Goal: Task Accomplishment & Management: Manage account settings

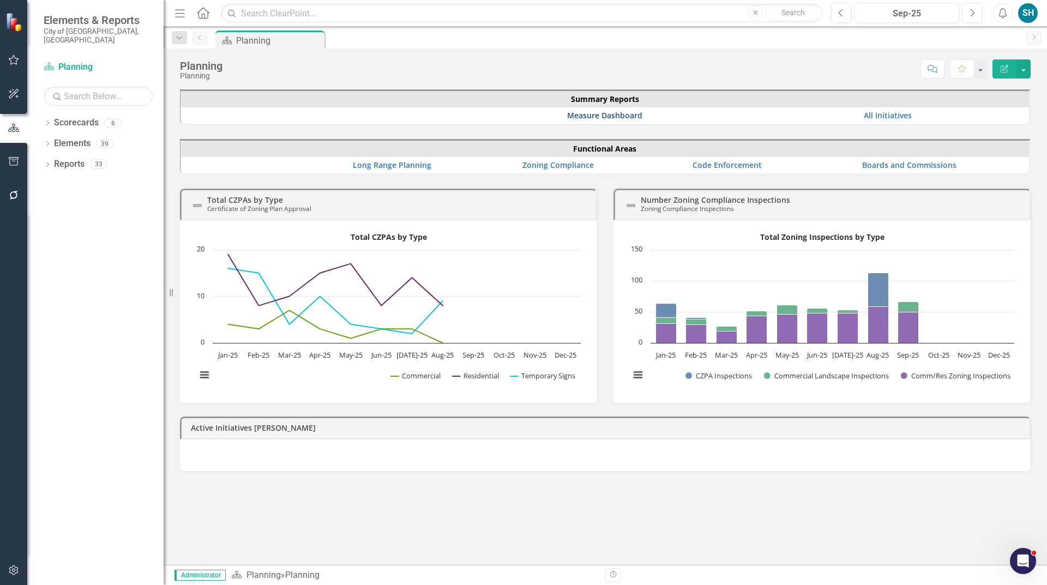
click at [589, 115] on link "Measure Dashboard" at bounding box center [604, 115] width 75 height 10
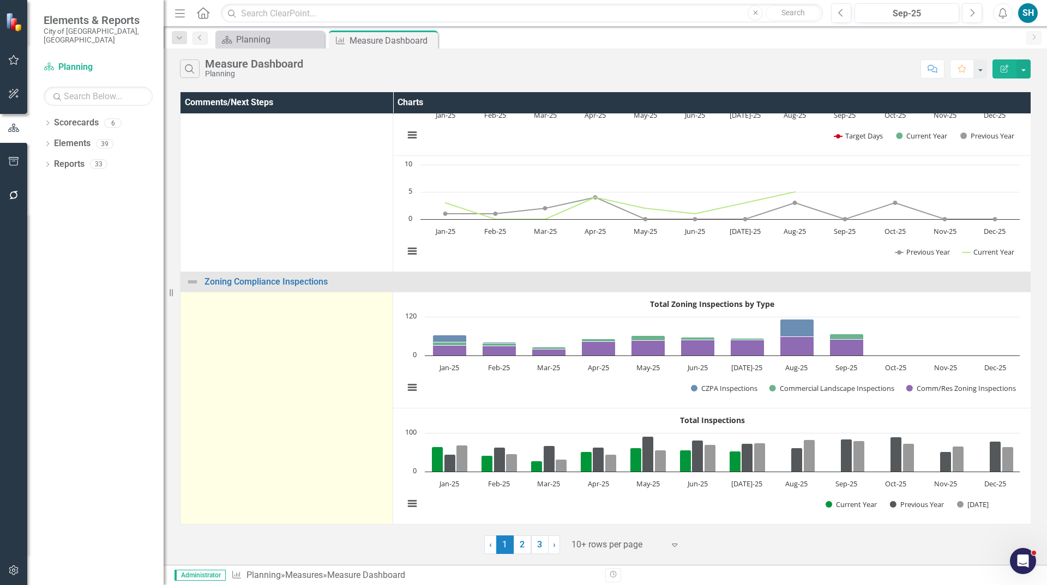
scroll to position [936, 0]
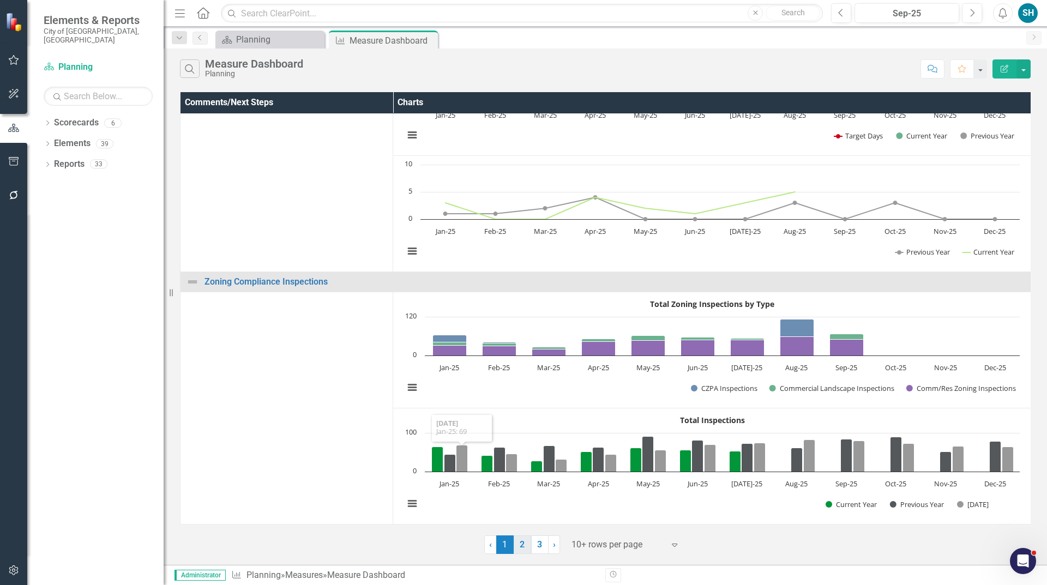
click at [524, 547] on link "2" at bounding box center [522, 545] width 17 height 19
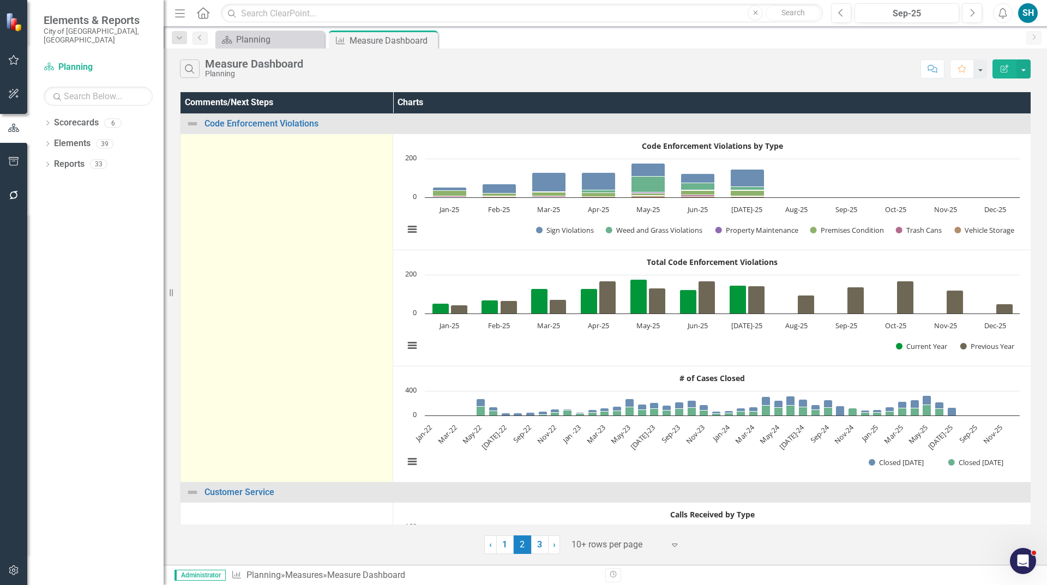
scroll to position [55, 0]
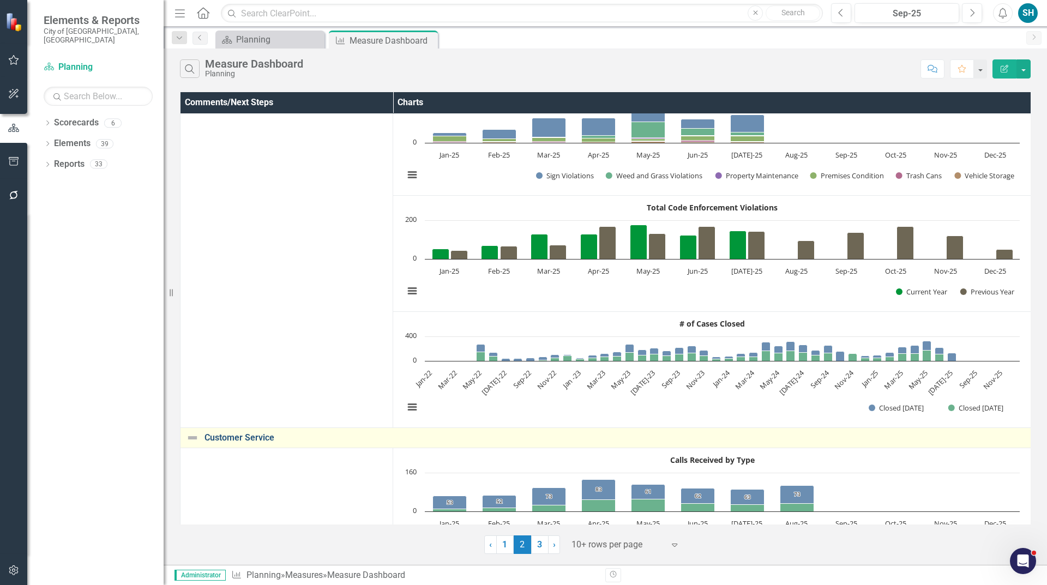
click at [263, 436] on link "Customer Service" at bounding box center [615, 438] width 821 height 10
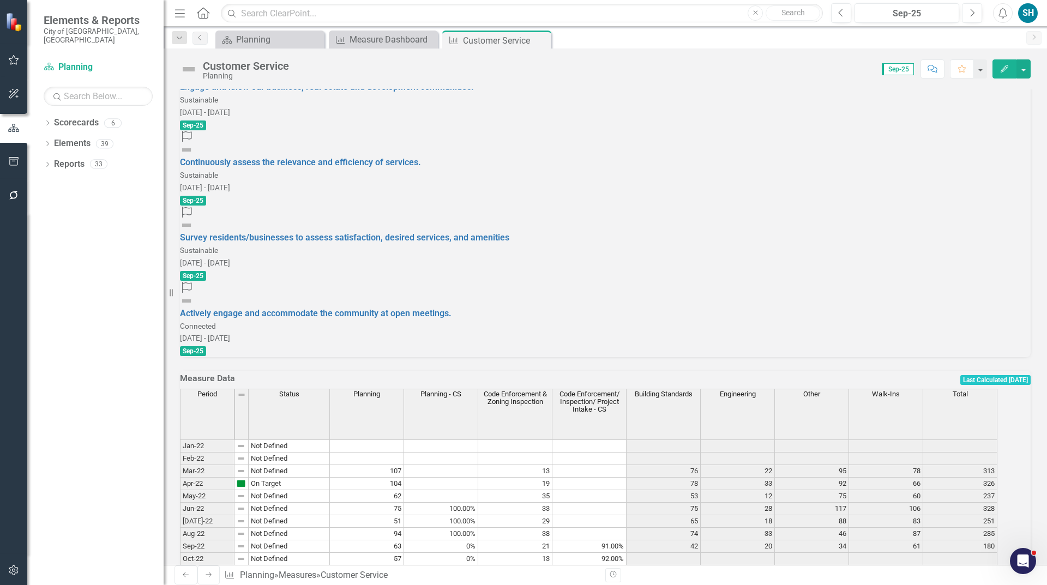
scroll to position [1662, 0]
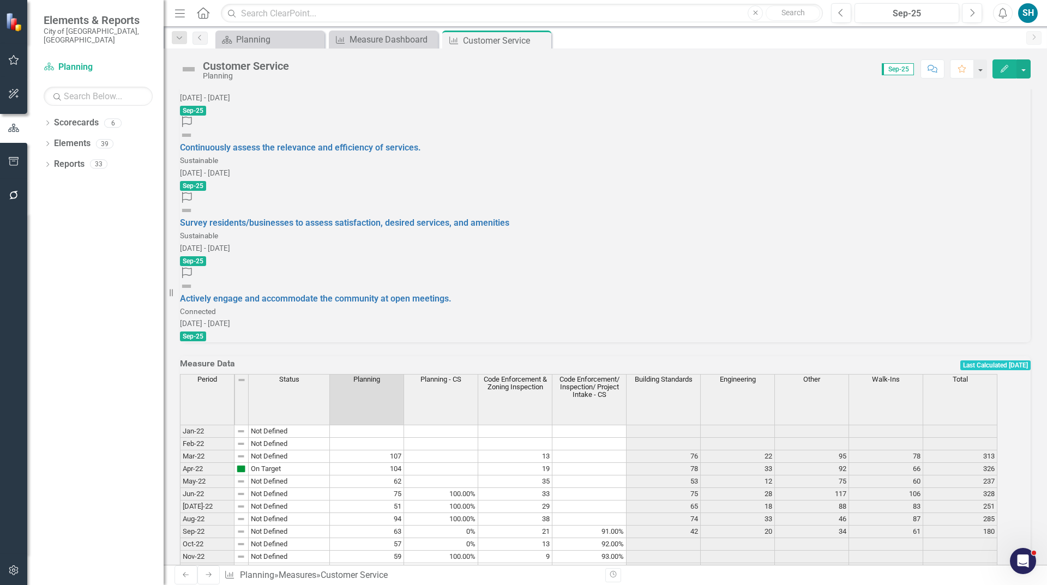
type textarea "57"
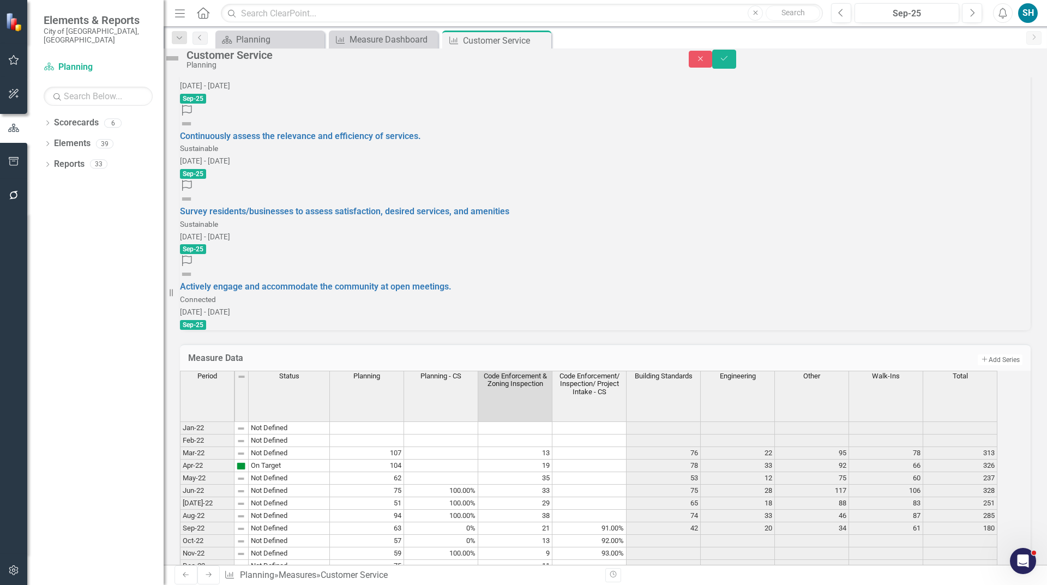
type textarea "11"
click at [729, 62] on icon "Save" at bounding box center [724, 59] width 10 height 8
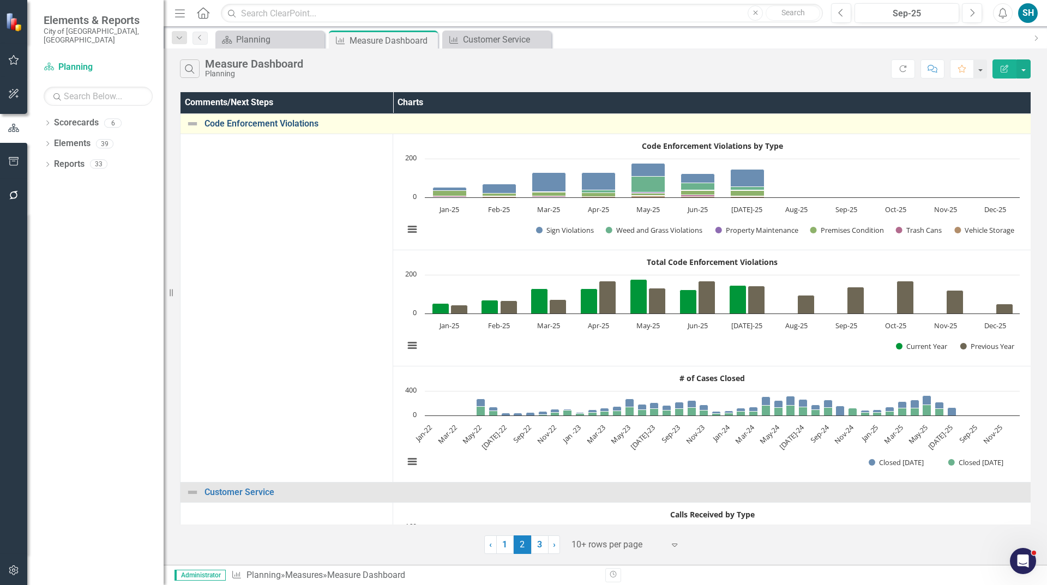
click at [305, 125] on link "Code Enforcement Violations" at bounding box center [615, 124] width 821 height 10
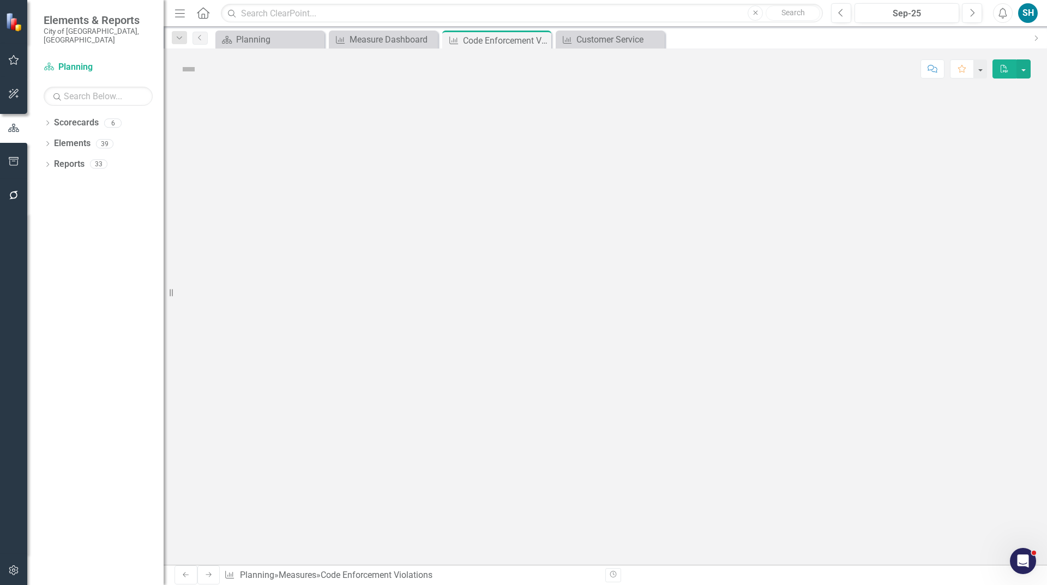
click at [305, 125] on div at bounding box center [606, 327] width 884 height 476
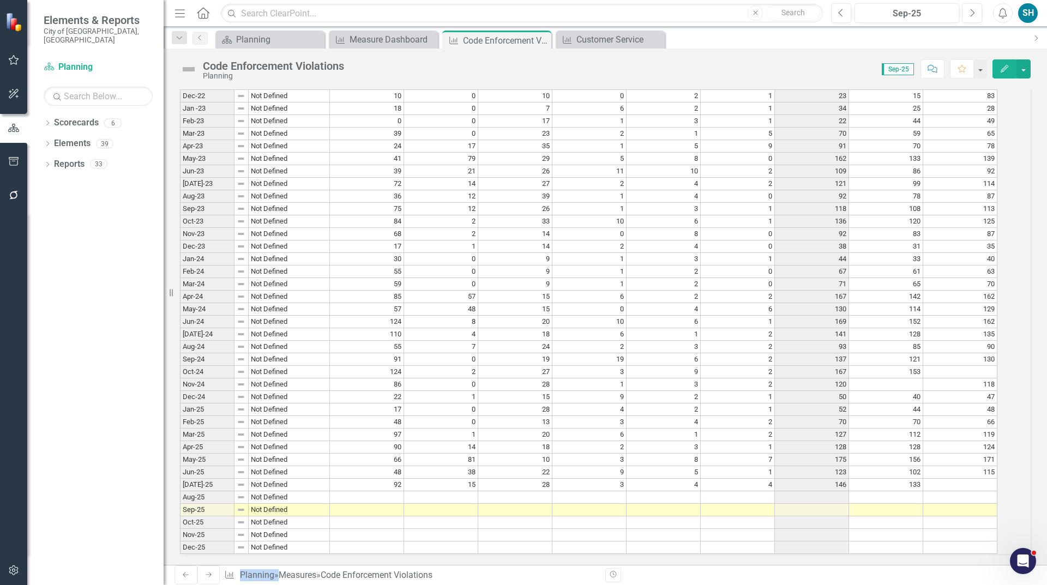
scroll to position [1364, 0]
click at [404, 495] on td at bounding box center [367, 497] width 74 height 13
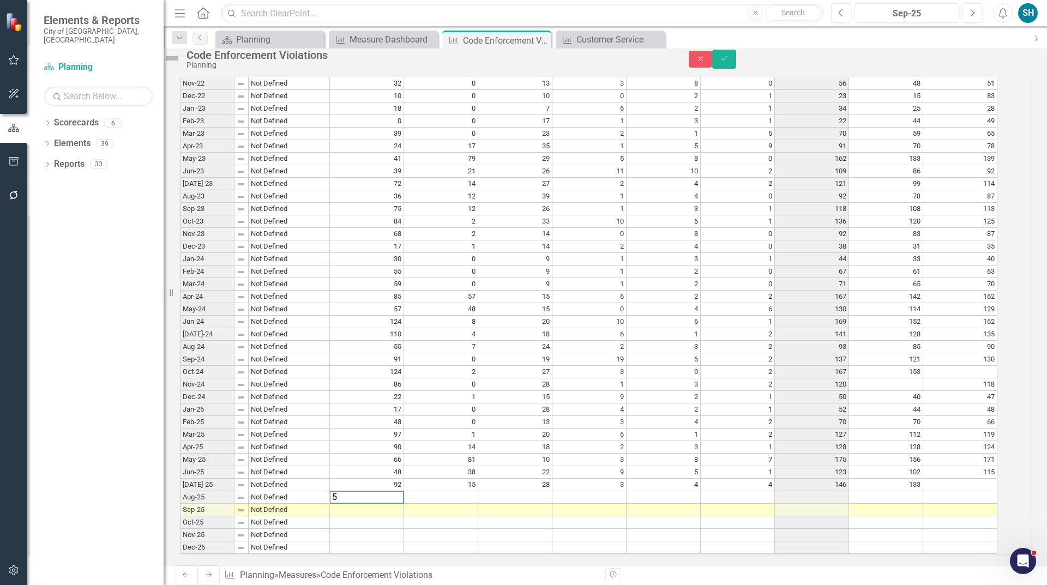
type textarea "58"
type textarea "67"
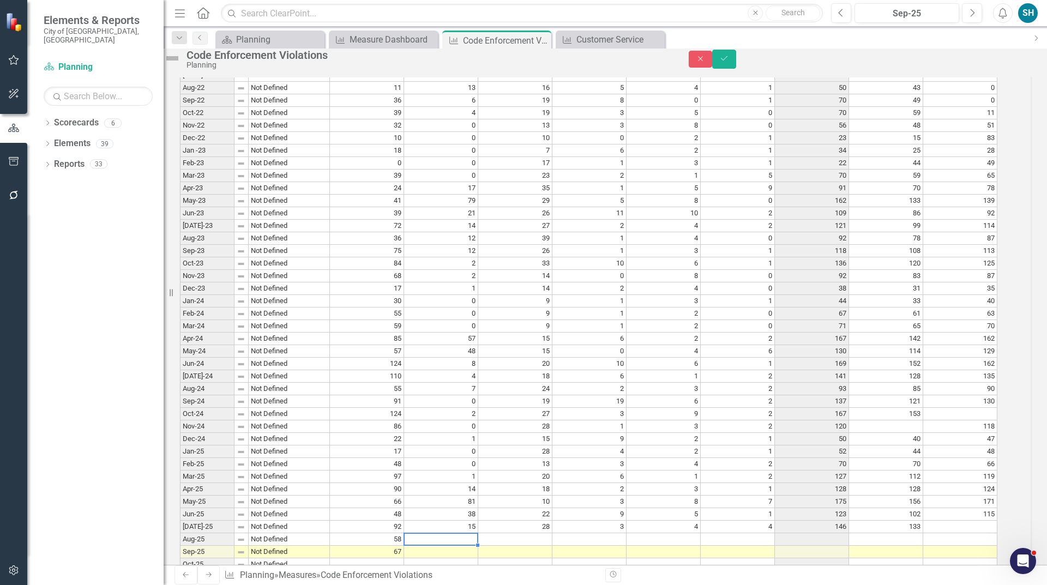
scroll to position [1378, 0]
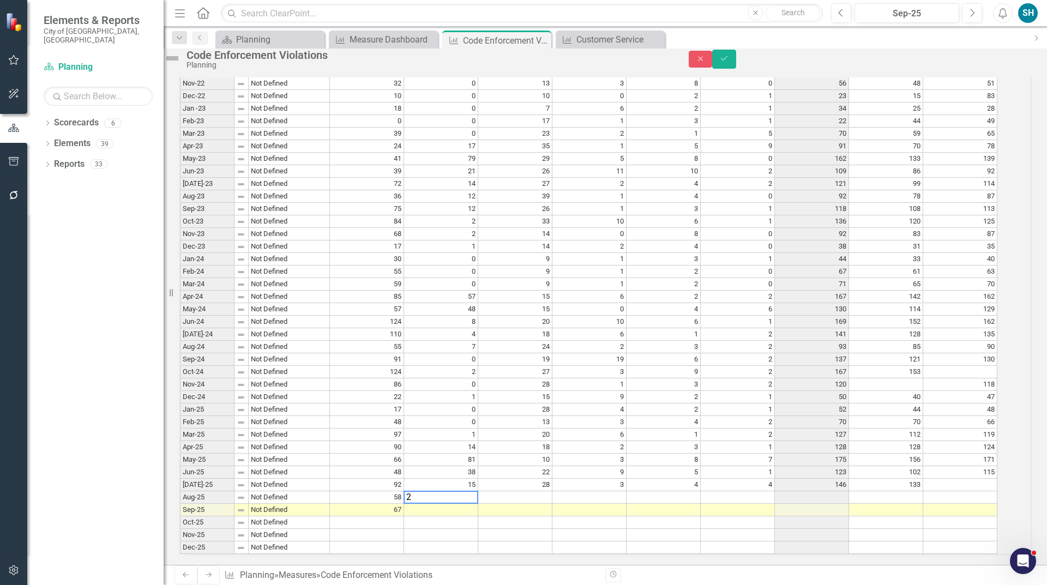
type textarea "21"
type textarea "5"
type textarea "31"
type textarea "20"
click at [599, 491] on td at bounding box center [589, 497] width 74 height 13
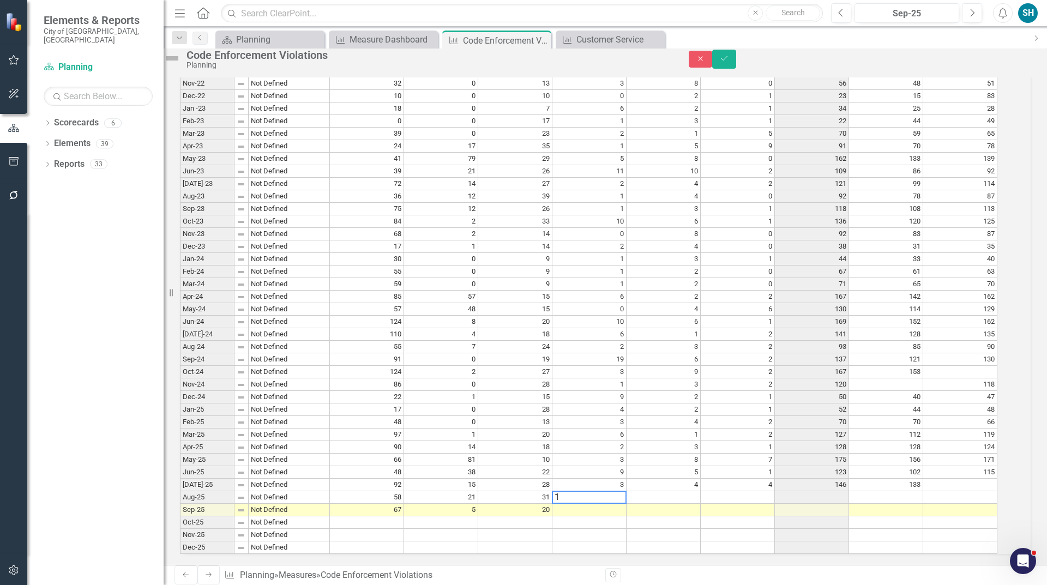
type textarea "13"
type textarea "6"
click at [681, 491] on td at bounding box center [664, 497] width 74 height 13
type textarea "7"
type textarea "1"
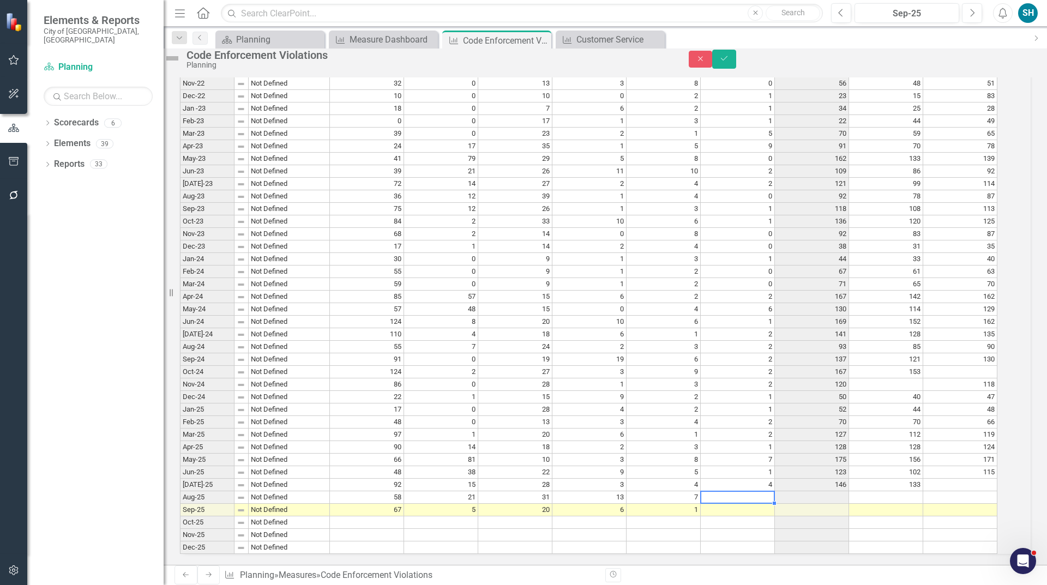
type textarea "9"
click at [895, 491] on td at bounding box center [886, 497] width 74 height 13
click at [959, 479] on td at bounding box center [960, 485] width 74 height 13
type textarea "133"
type textarea "120"
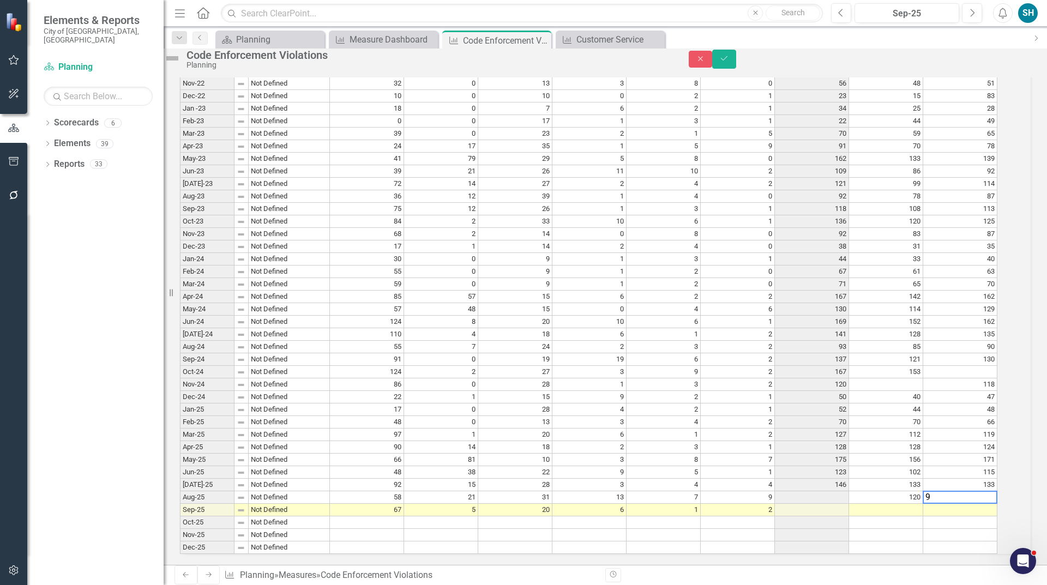
type textarea "90"
click at [988, 491] on td "90" at bounding box center [960, 497] width 74 height 13
click at [994, 479] on td "133" at bounding box center [960, 485] width 74 height 13
type textarea "137"
click at [729, 60] on icon "Save" at bounding box center [724, 59] width 10 height 8
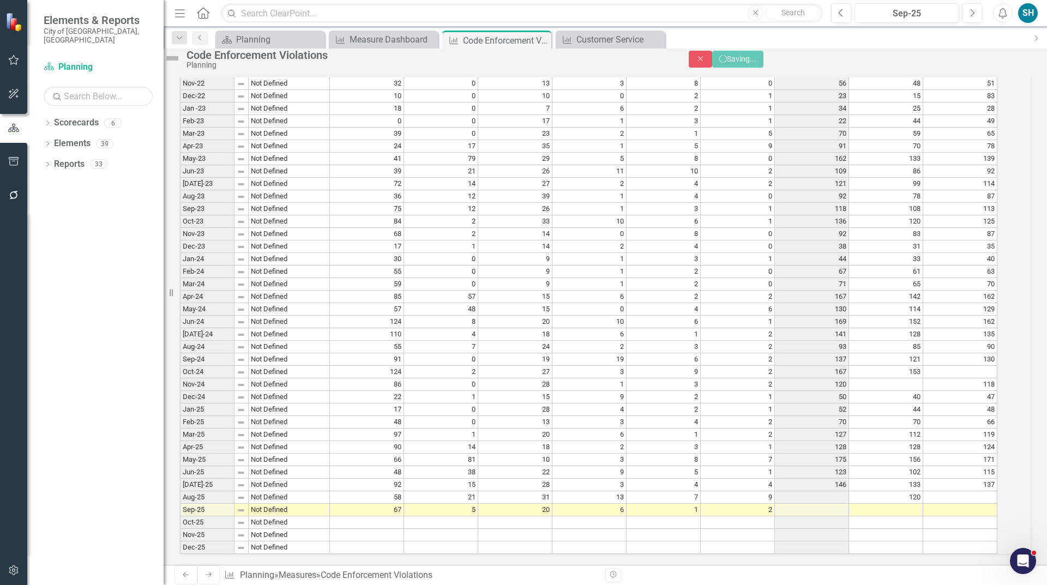
scroll to position [1377, 0]
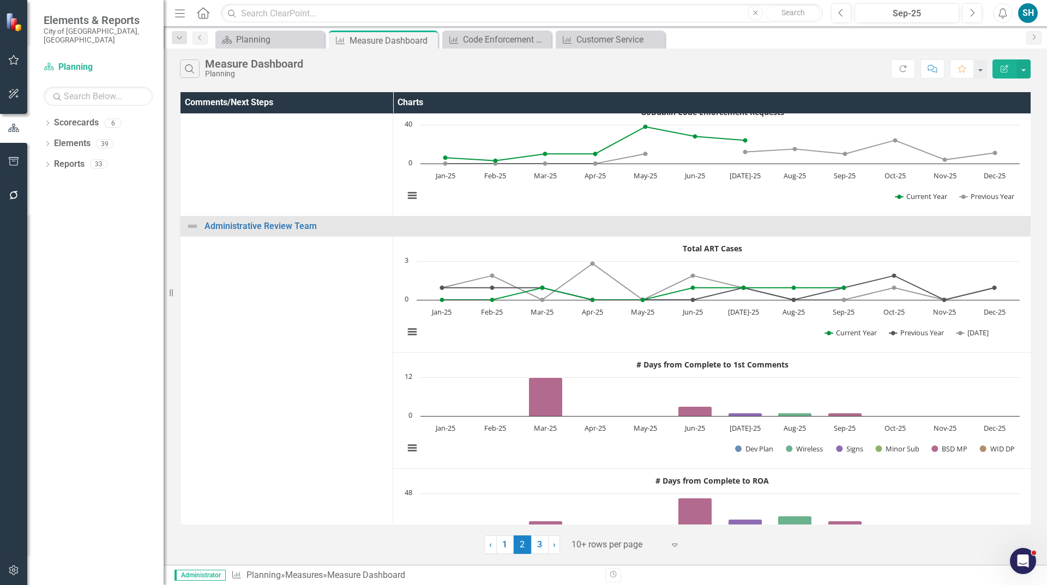
scroll to position [818, 0]
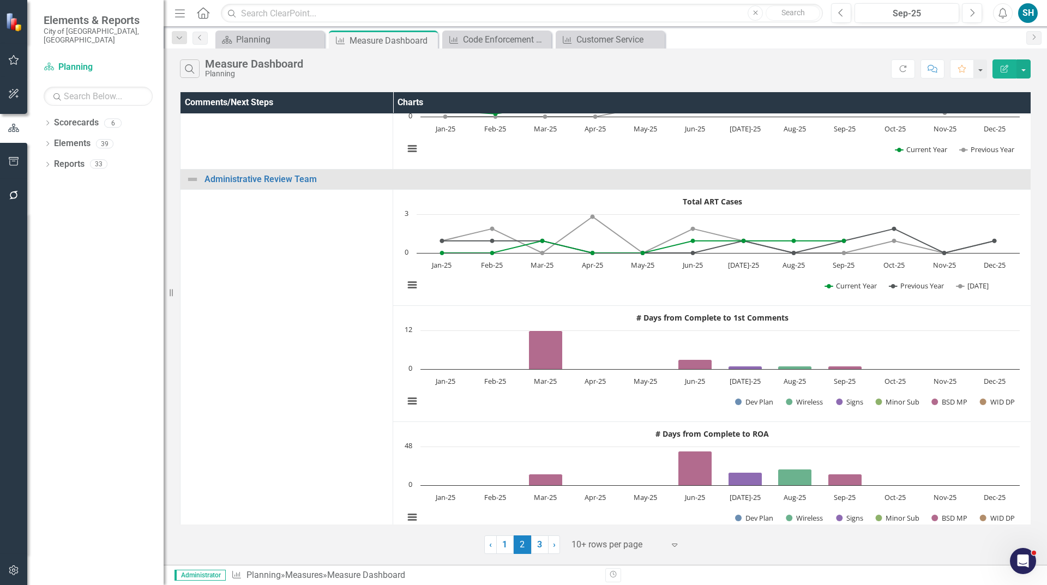
drag, startPoint x: 509, startPoint y: 541, endPoint x: 512, endPoint y: 531, distance: 10.2
click at [509, 541] on link "1" at bounding box center [504, 545] width 17 height 19
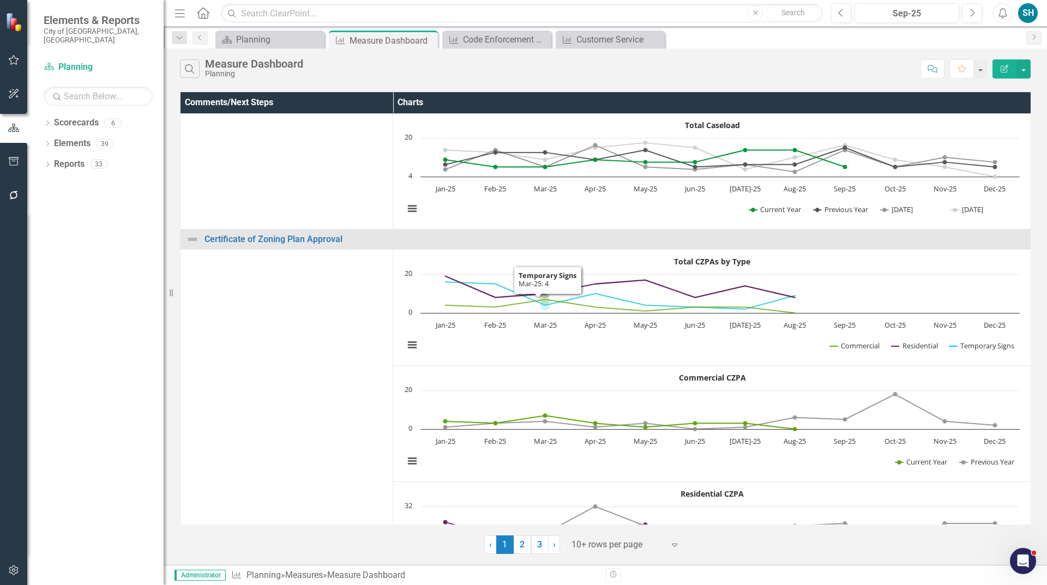
scroll to position [164, 0]
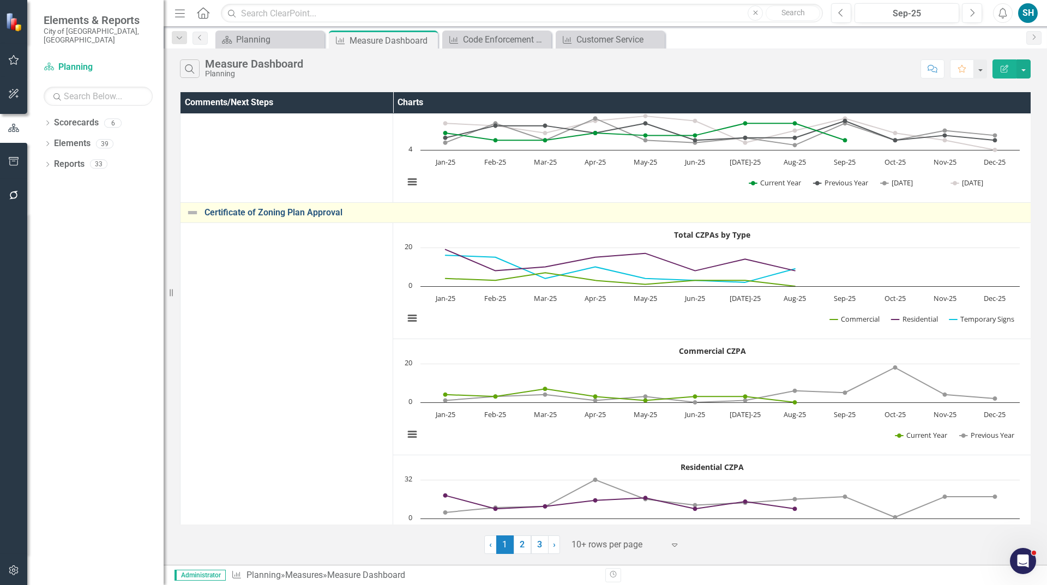
click at [279, 213] on link "Certificate of Zoning Plan Approval" at bounding box center [615, 213] width 821 height 10
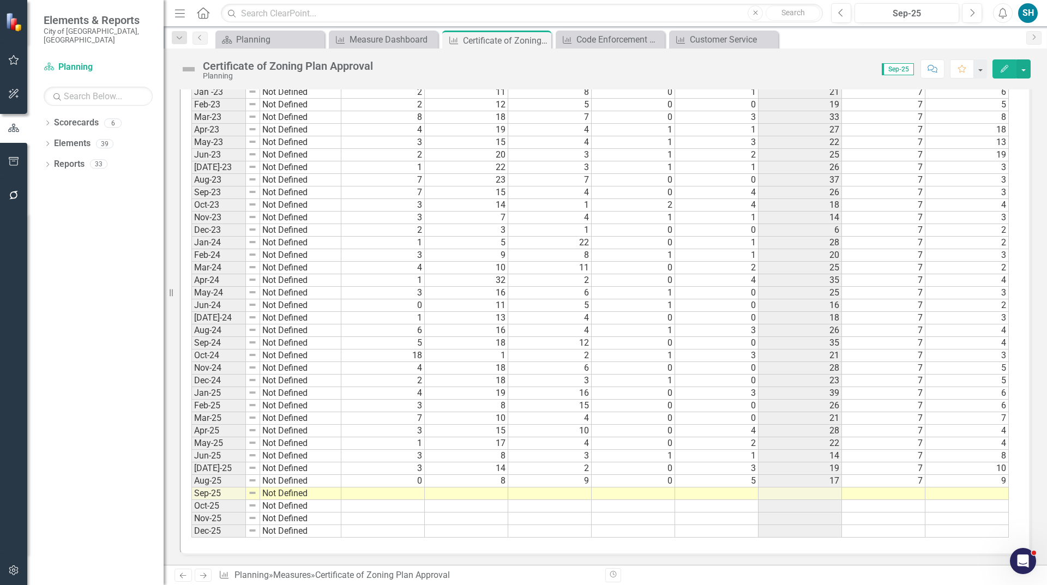
scroll to position [1742, 0]
click at [412, 493] on td at bounding box center [382, 493] width 83 height 13
type textarea "8"
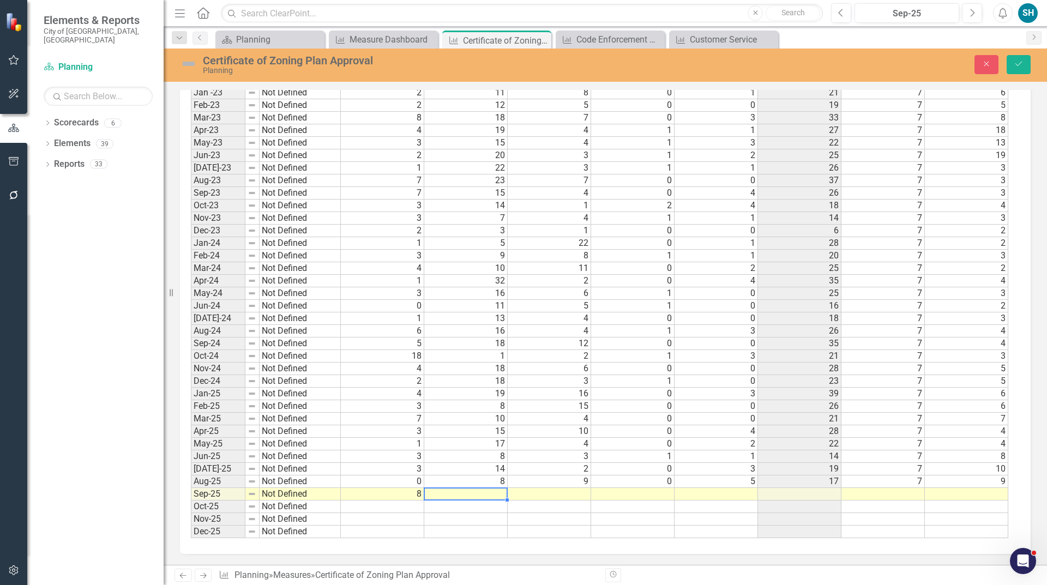
click at [410, 495] on td "8" at bounding box center [382, 494] width 83 height 13
type textarea "3"
click at [482, 497] on td at bounding box center [465, 494] width 83 height 13
type textarea "19"
click at [561, 495] on td at bounding box center [549, 494] width 83 height 13
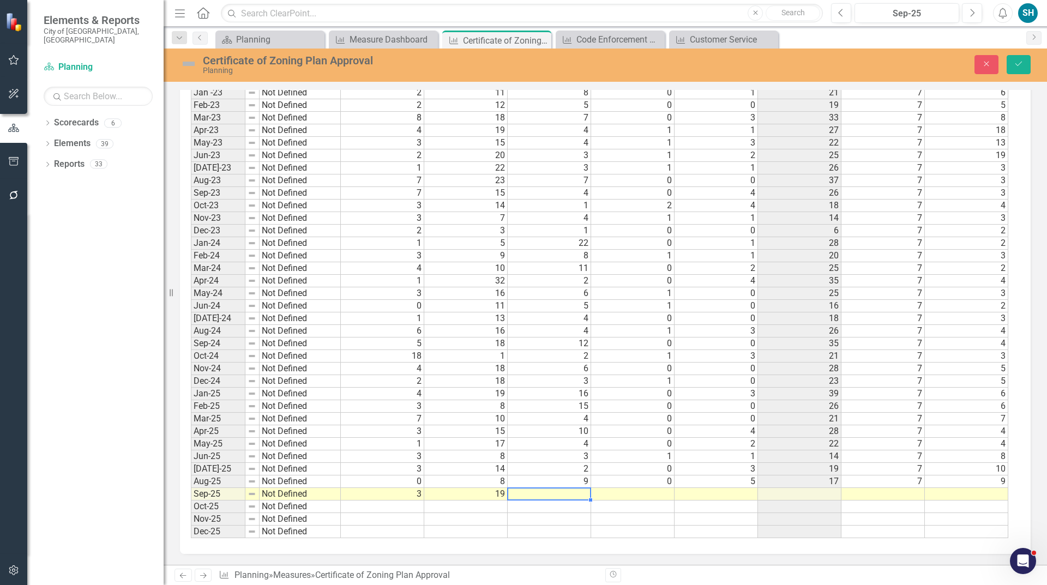
type textarea "9"
click at [644, 496] on td at bounding box center [632, 494] width 83 height 13
type textarea "1"
click at [735, 494] on td at bounding box center [716, 494] width 83 height 13
click at [899, 495] on td at bounding box center [883, 494] width 83 height 13
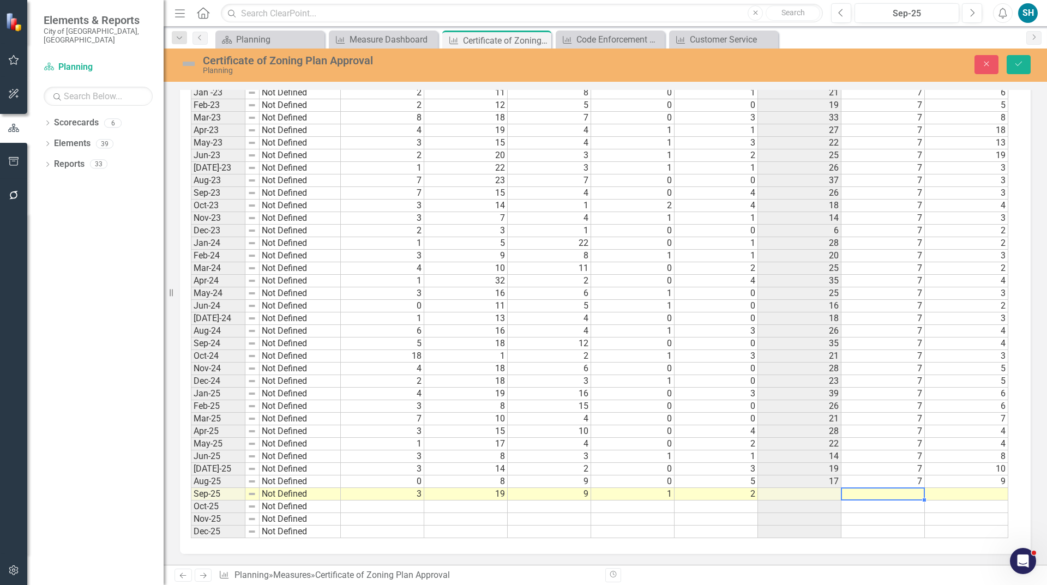
type textarea "7"
